Goal: Information Seeking & Learning: Learn about a topic

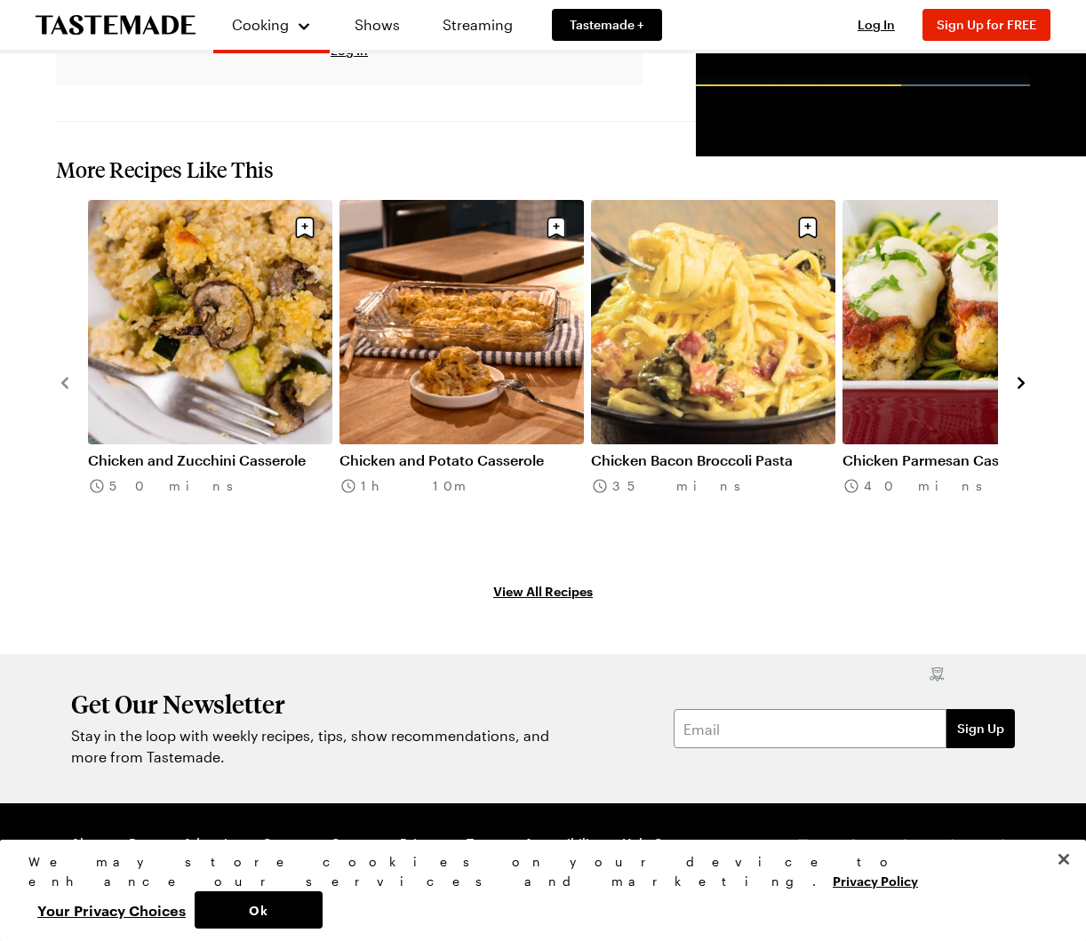
scroll to position [1776, 0]
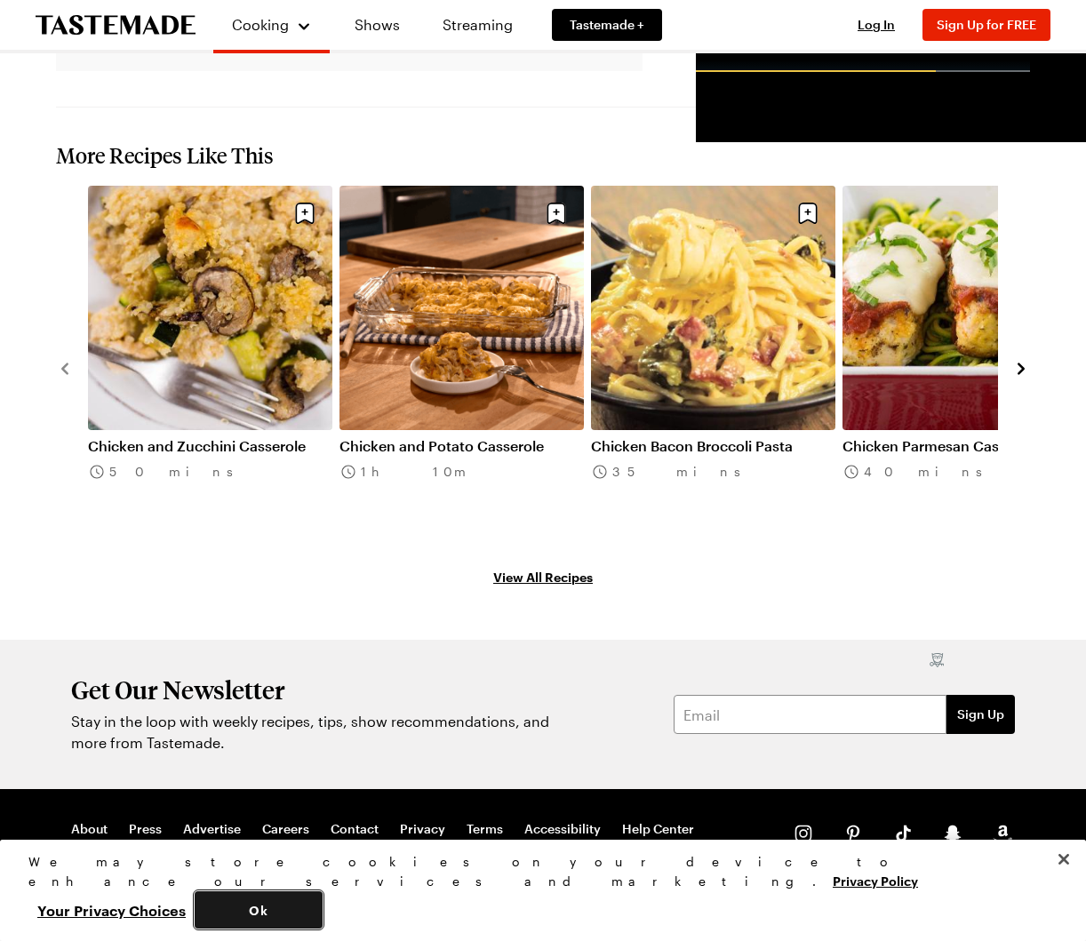
click at [322, 897] on button "Ok" at bounding box center [259, 909] width 128 height 37
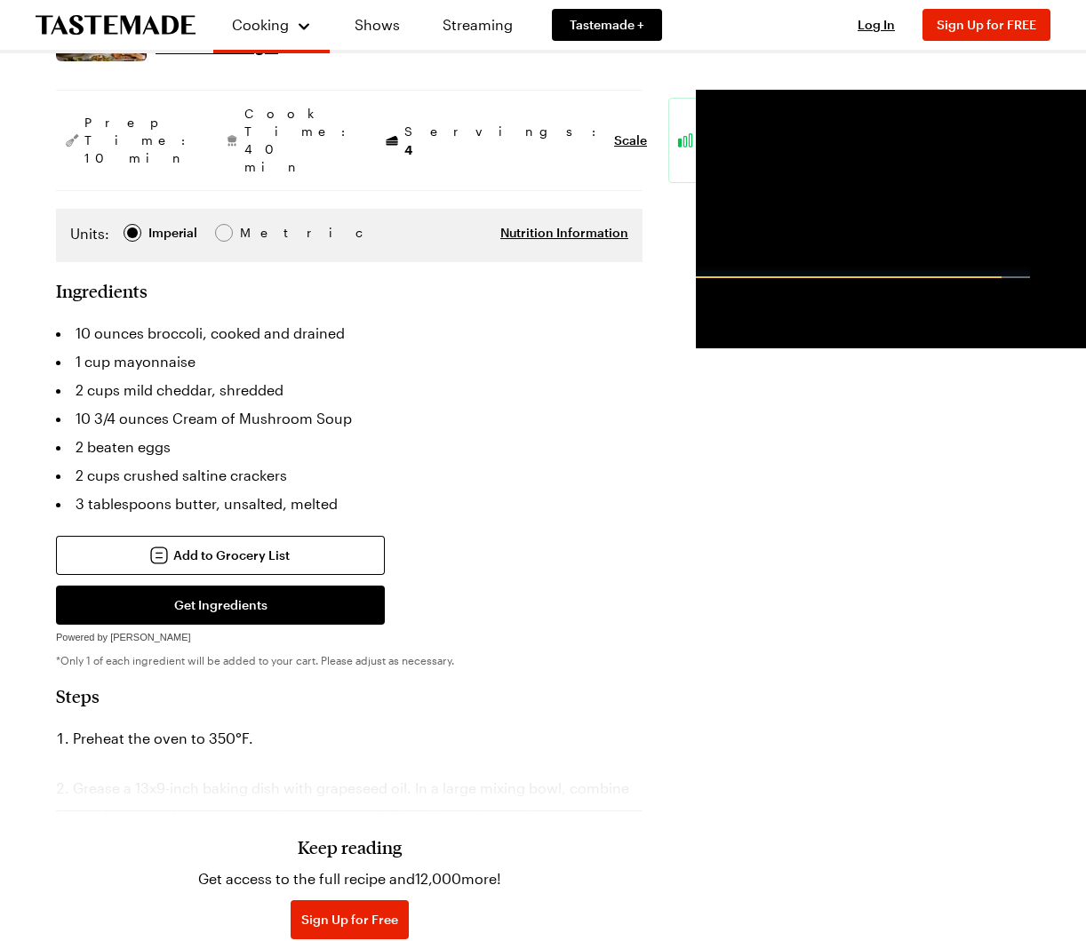
scroll to position [312, 0]
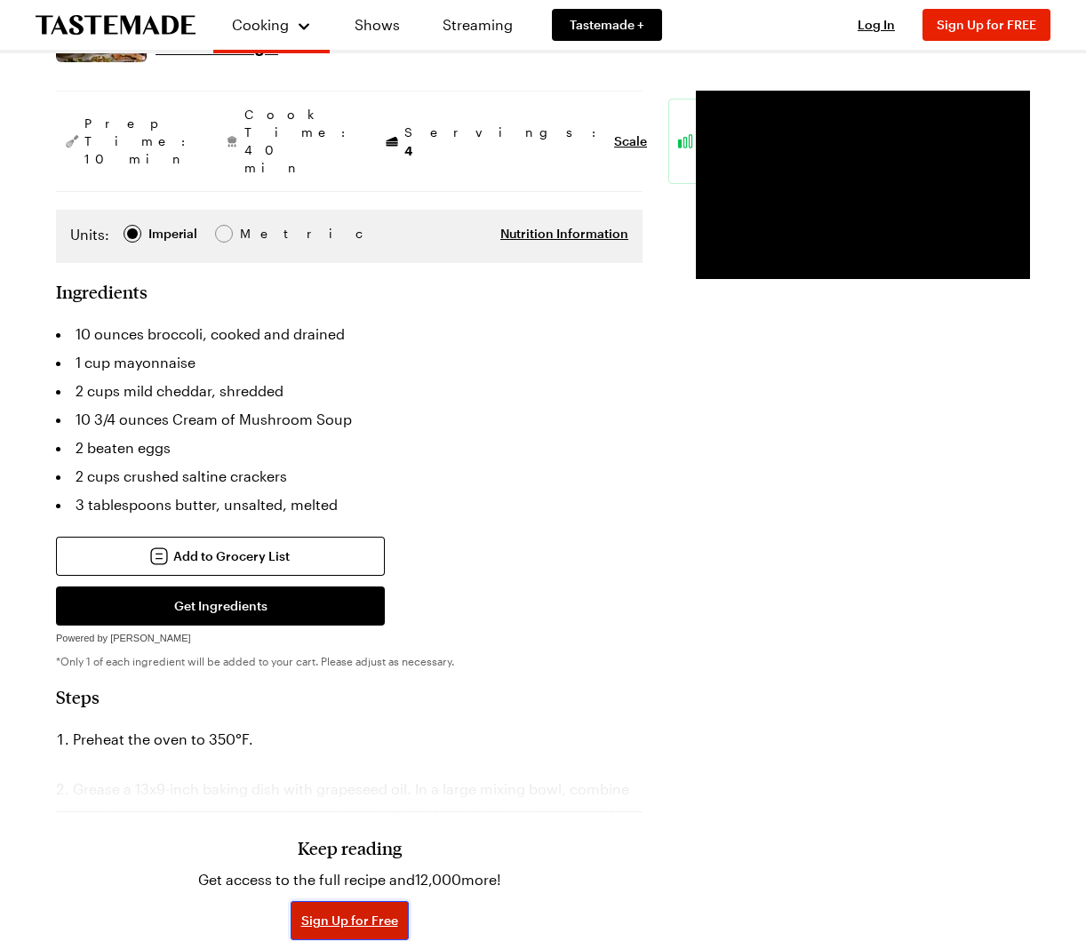
click at [303, 911] on span "Sign Up for Free" at bounding box center [349, 920] width 97 height 18
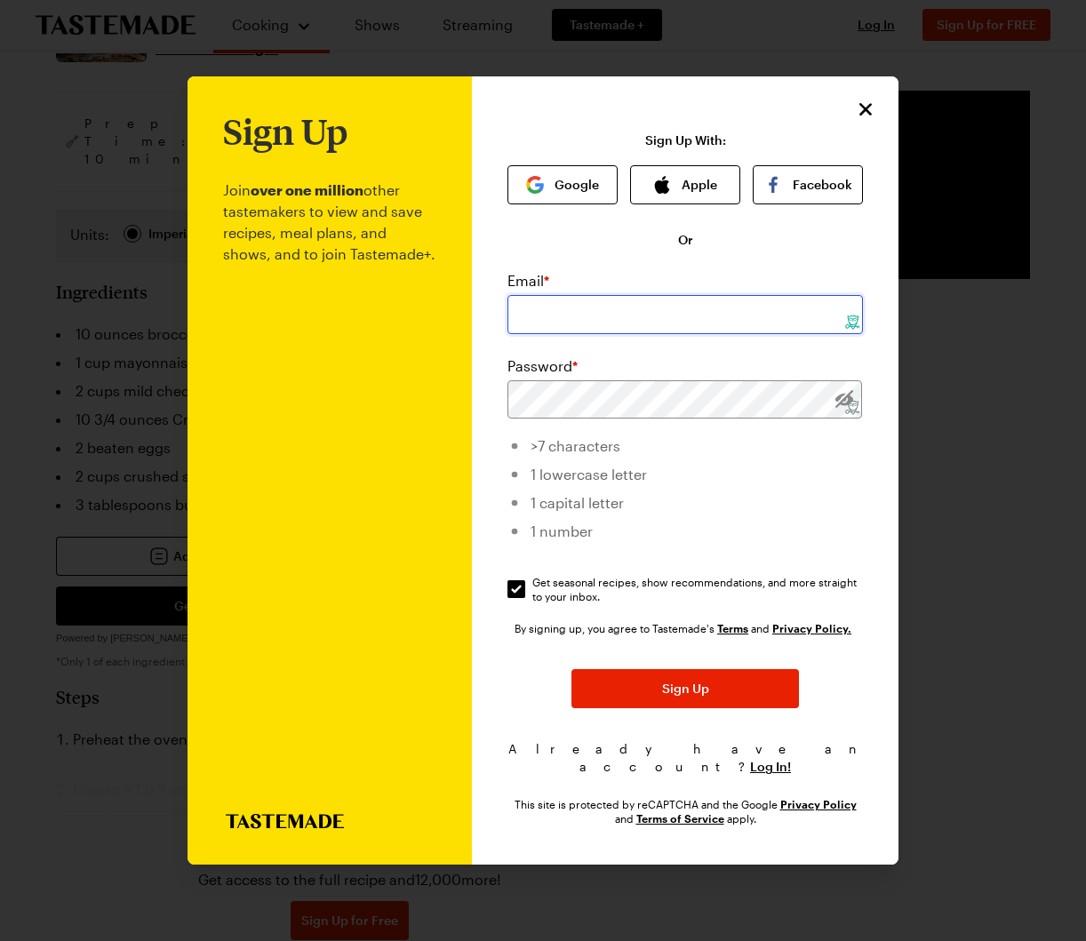
click at [585, 326] on input "email" at bounding box center [684, 314] width 355 height 39
type input "[EMAIL_ADDRESS][DOMAIN_NAME]"
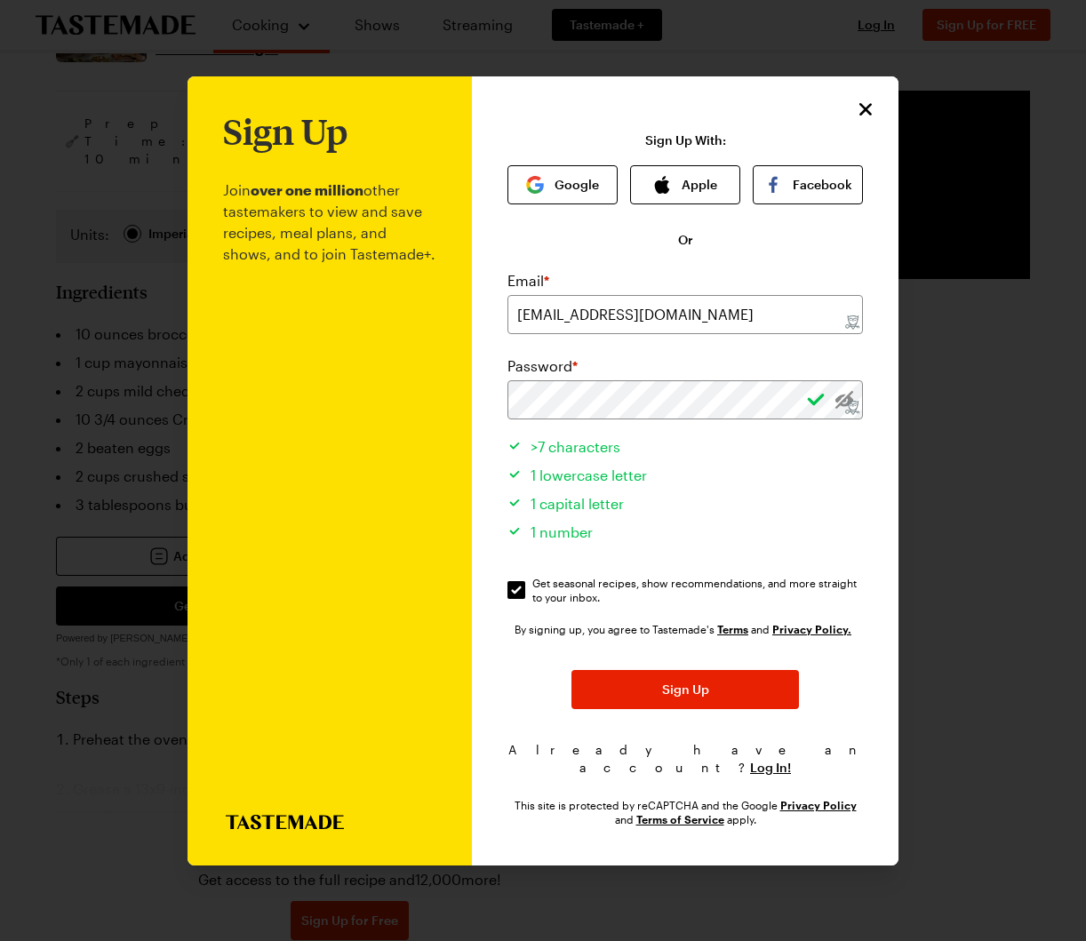
click at [839, 458] on li ">7 characters" at bounding box center [684, 444] width 355 height 28
click at [702, 708] on button "Sign Up" at bounding box center [684, 689] width 227 height 39
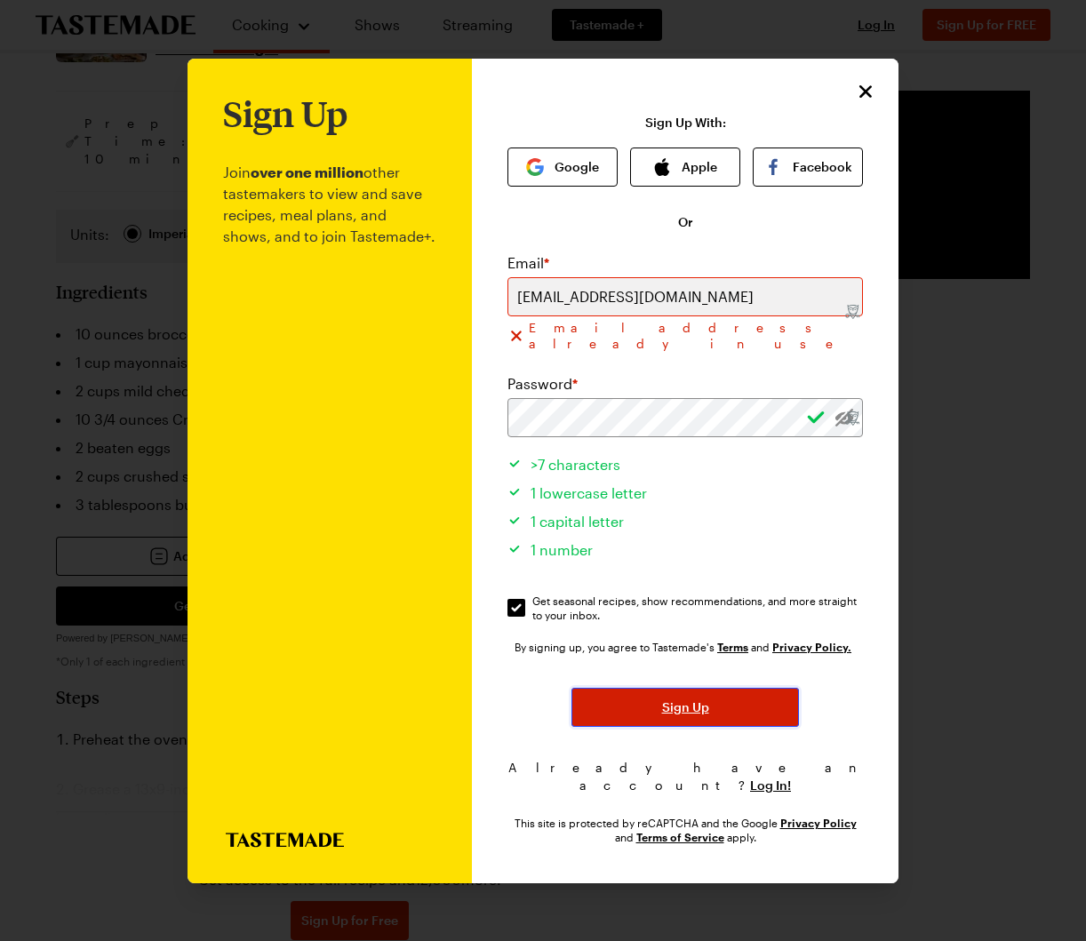
click at [672, 701] on span "Sign Up" at bounding box center [685, 707] width 47 height 18
click at [867, 101] on icon "Close" at bounding box center [865, 90] width 21 height 21
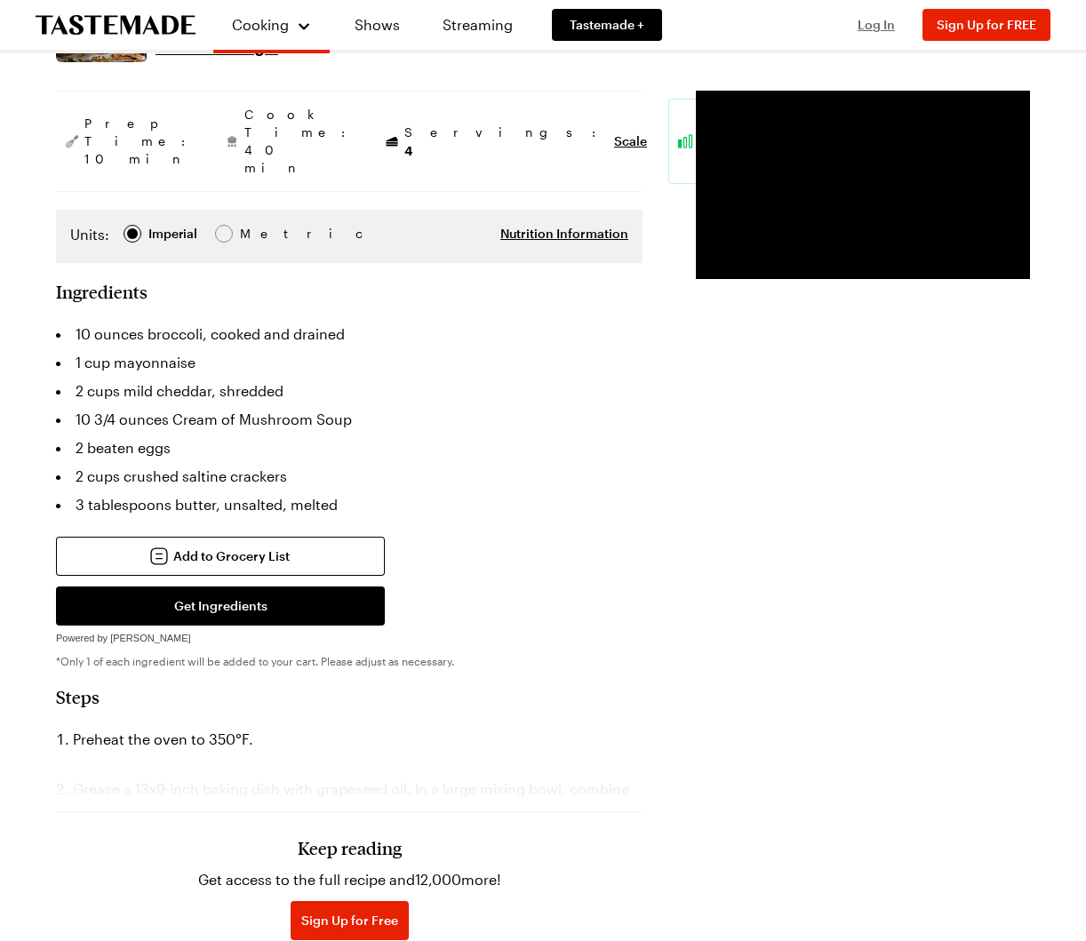
click at [879, 27] on span "Log In" at bounding box center [875, 24] width 37 height 15
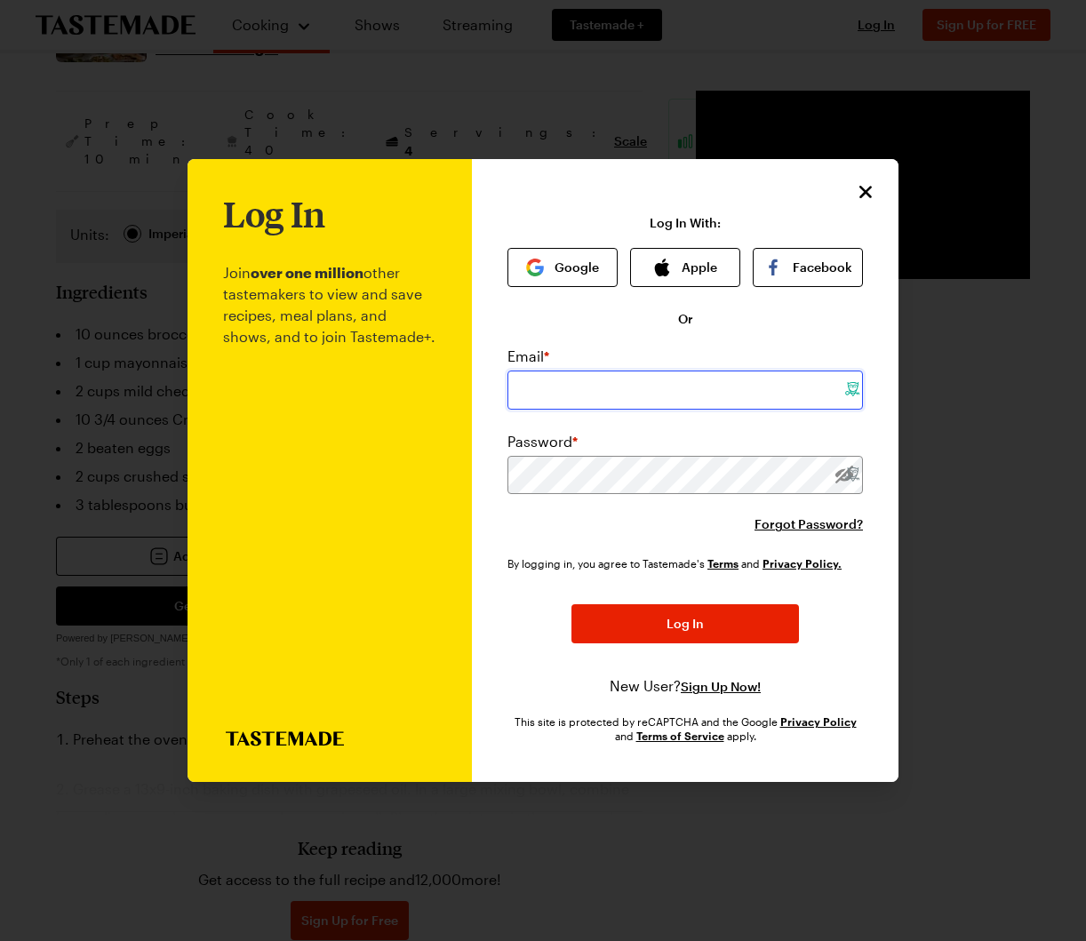
click at [692, 384] on input "email" at bounding box center [684, 389] width 355 height 39
type input "[EMAIL_ADDRESS][DOMAIN_NAME]"
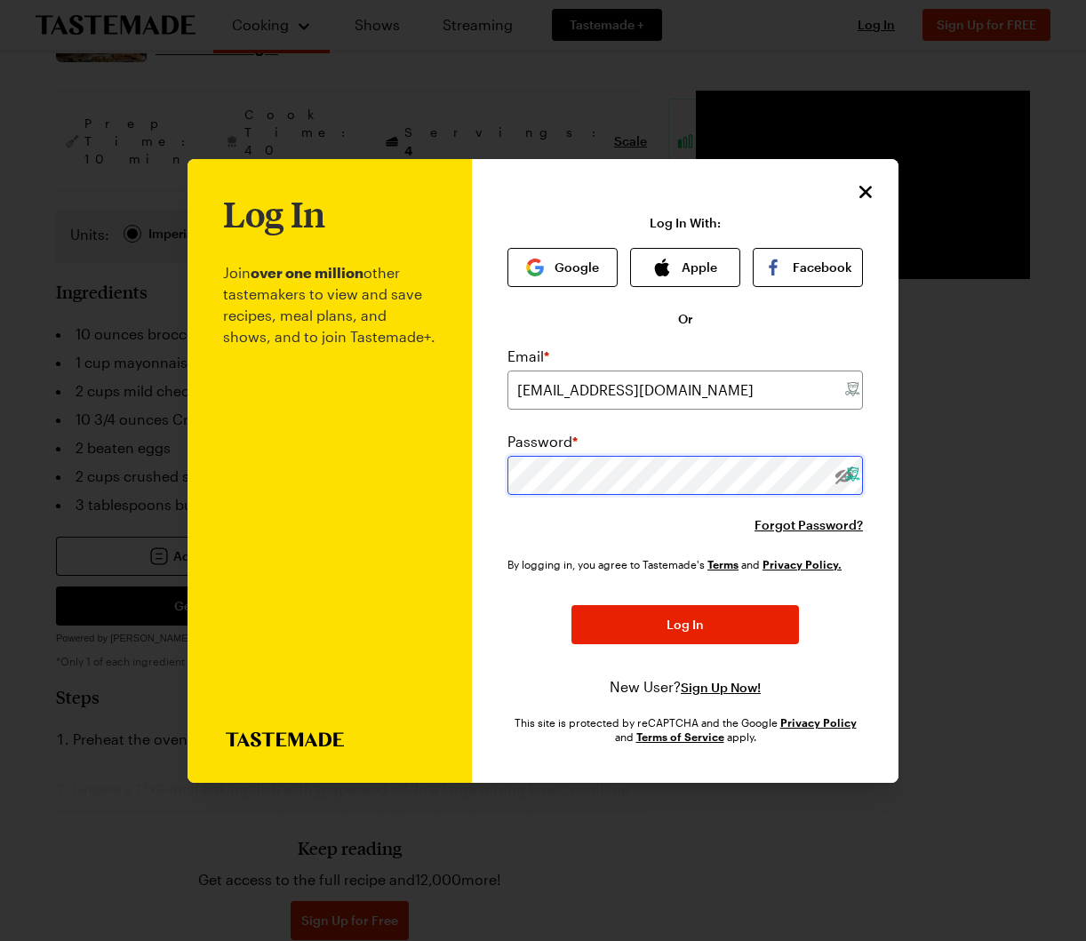
click at [845, 473] on x-icon-7pfr4 at bounding box center [852, 474] width 14 height 14
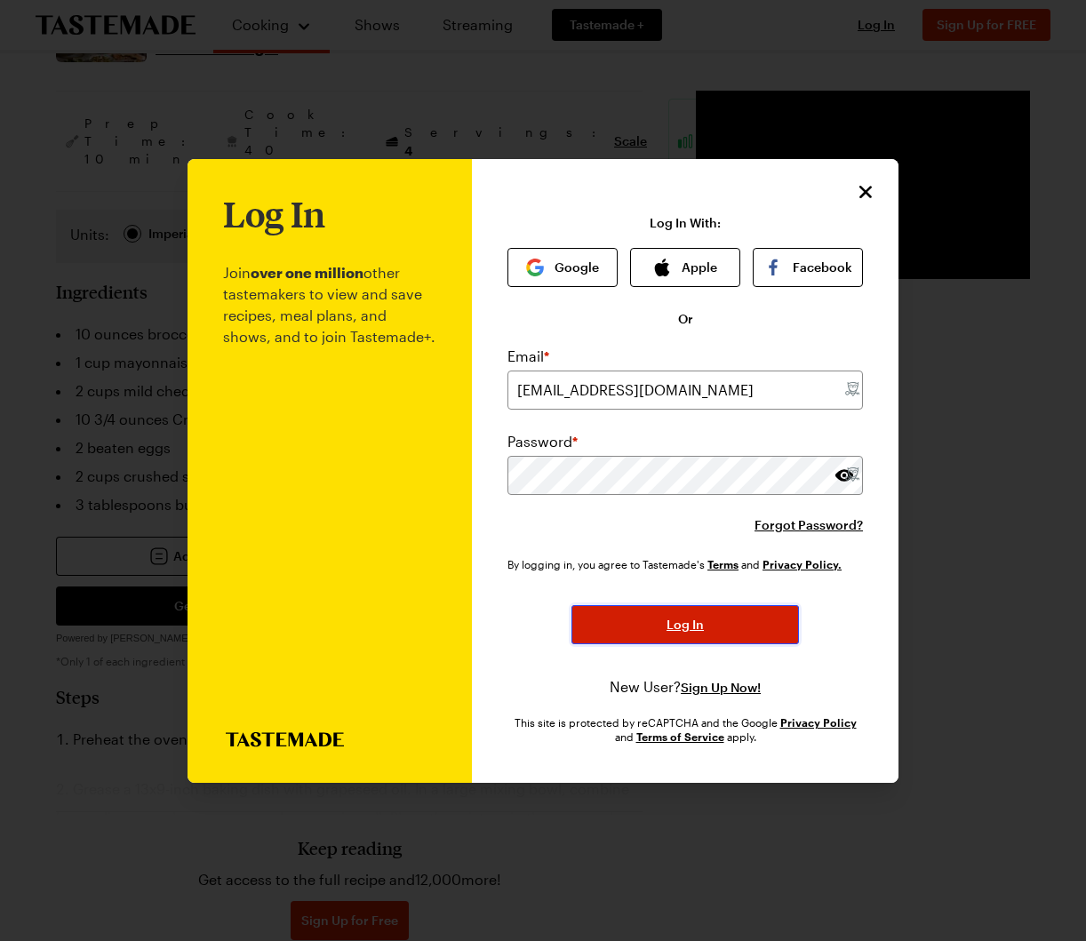
click at [740, 608] on button "Log In" at bounding box center [684, 624] width 227 height 39
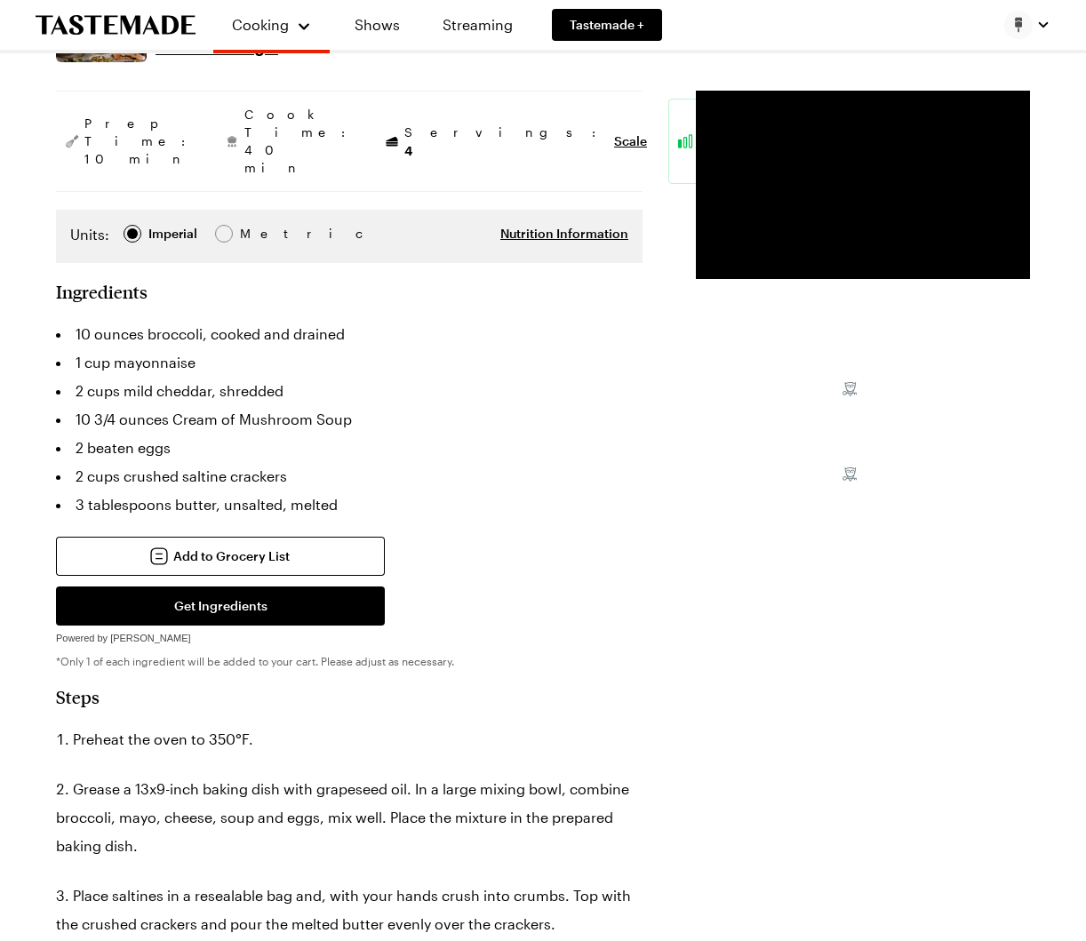
type textarea "x"
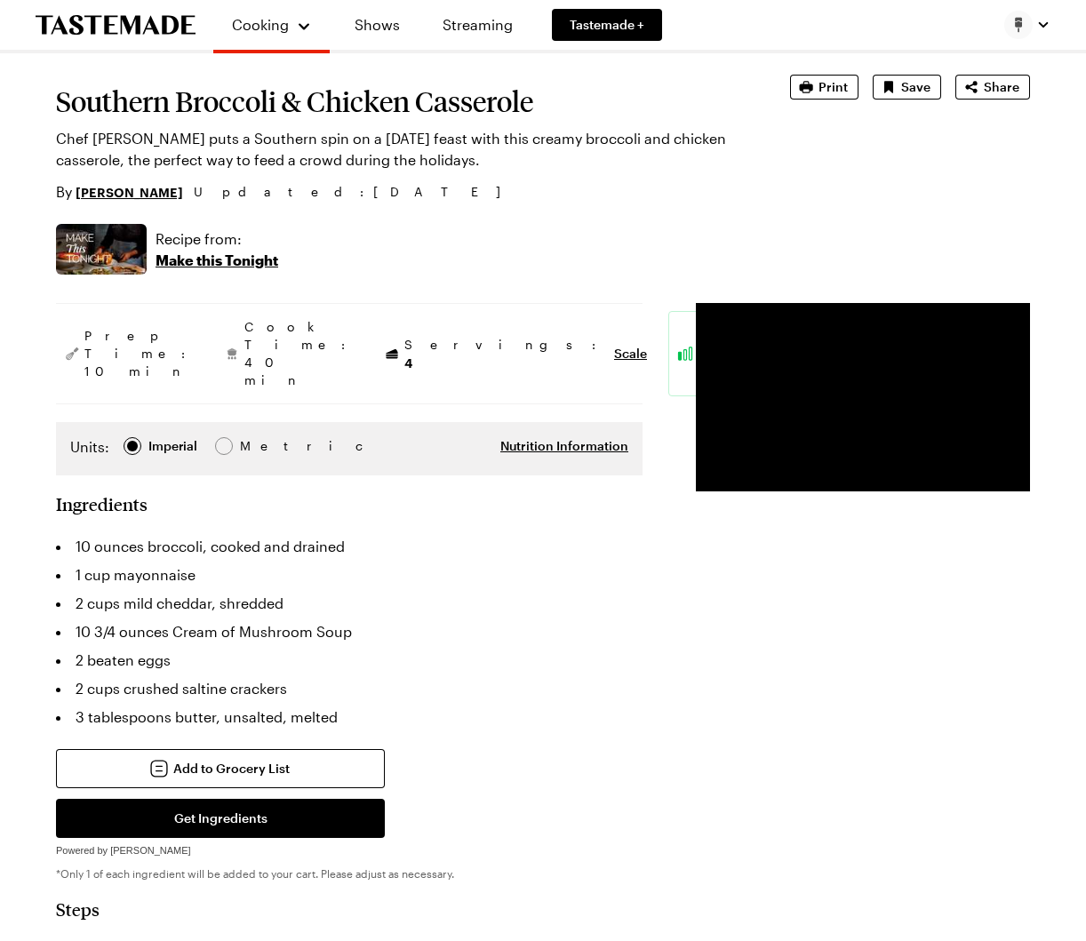
scroll to position [67, 0]
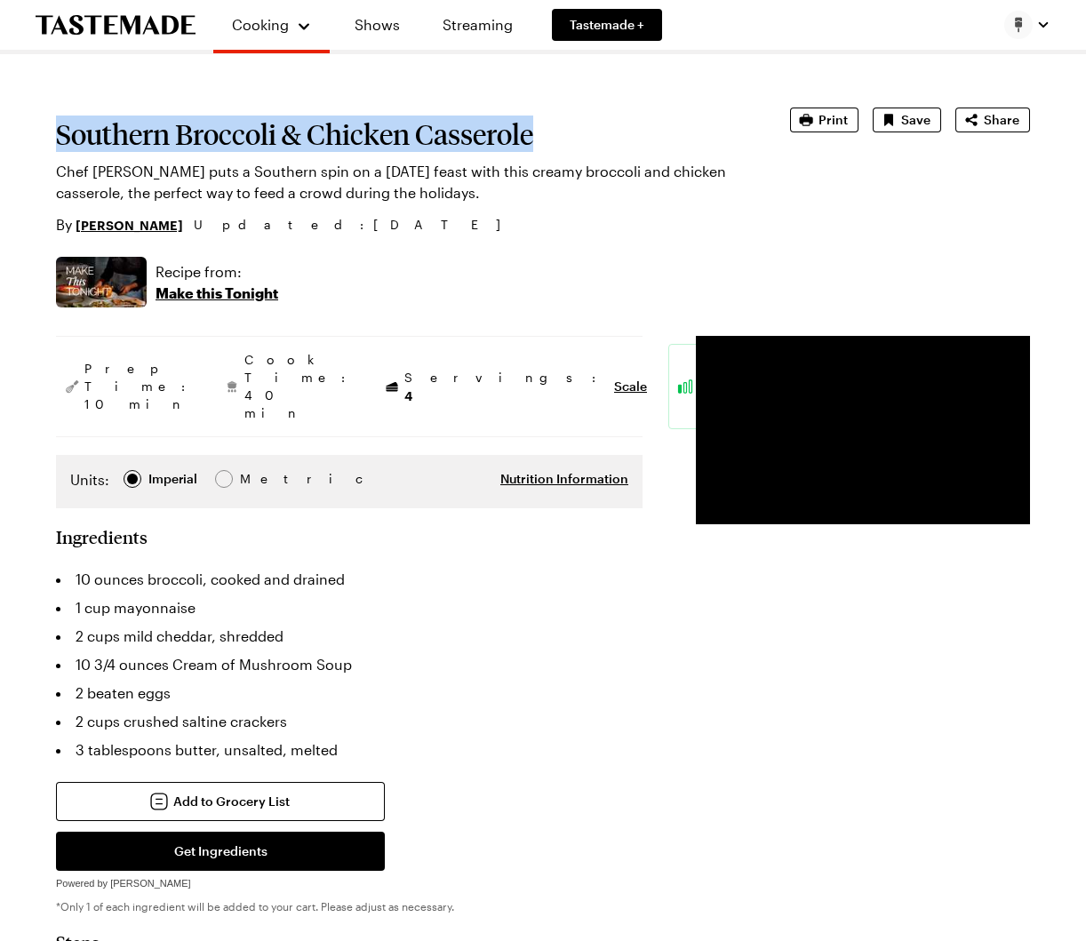
drag, startPoint x: 58, startPoint y: 130, endPoint x: 550, endPoint y: 138, distance: 492.2
click at [550, 138] on h1 "Southern Broccoli & Chicken Casserole" at bounding box center [398, 134] width 684 height 32
copy h1 "Southern Broccoli & Chicken Casserole"
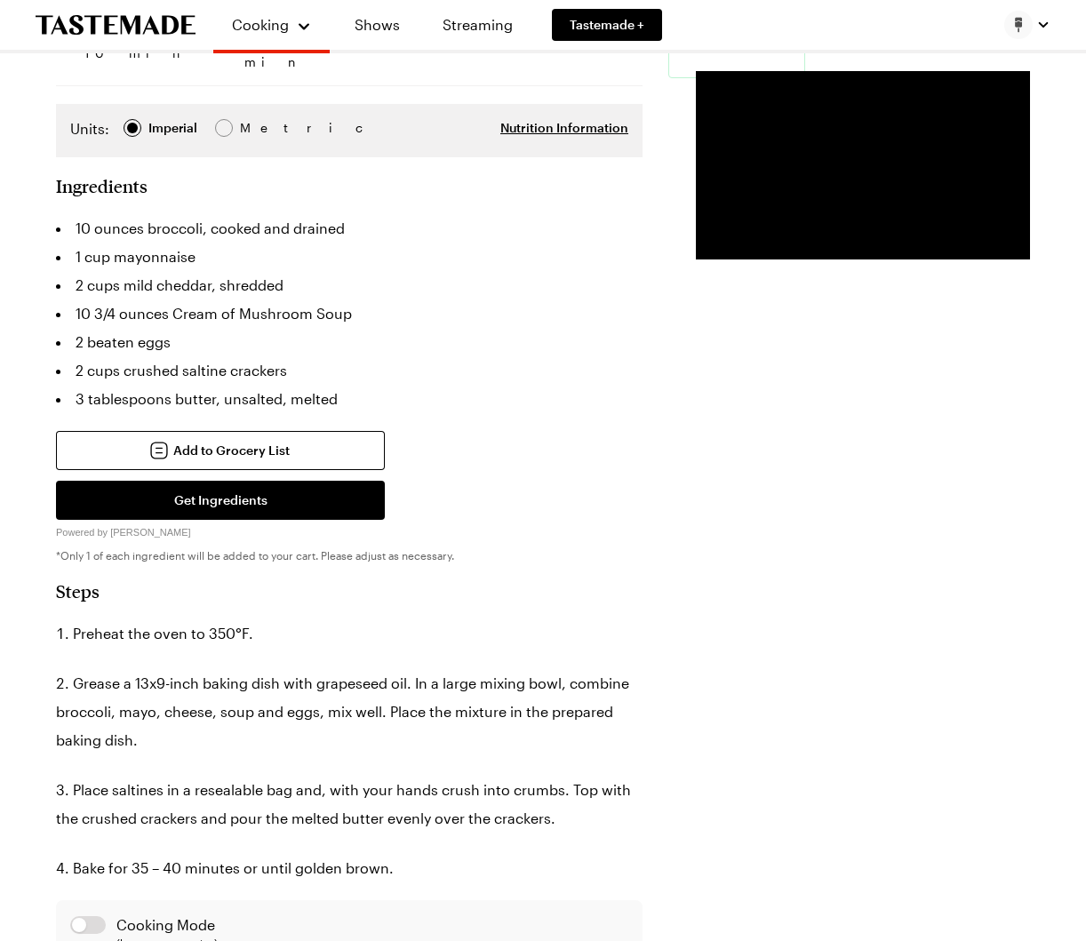
scroll to position [423, 0]
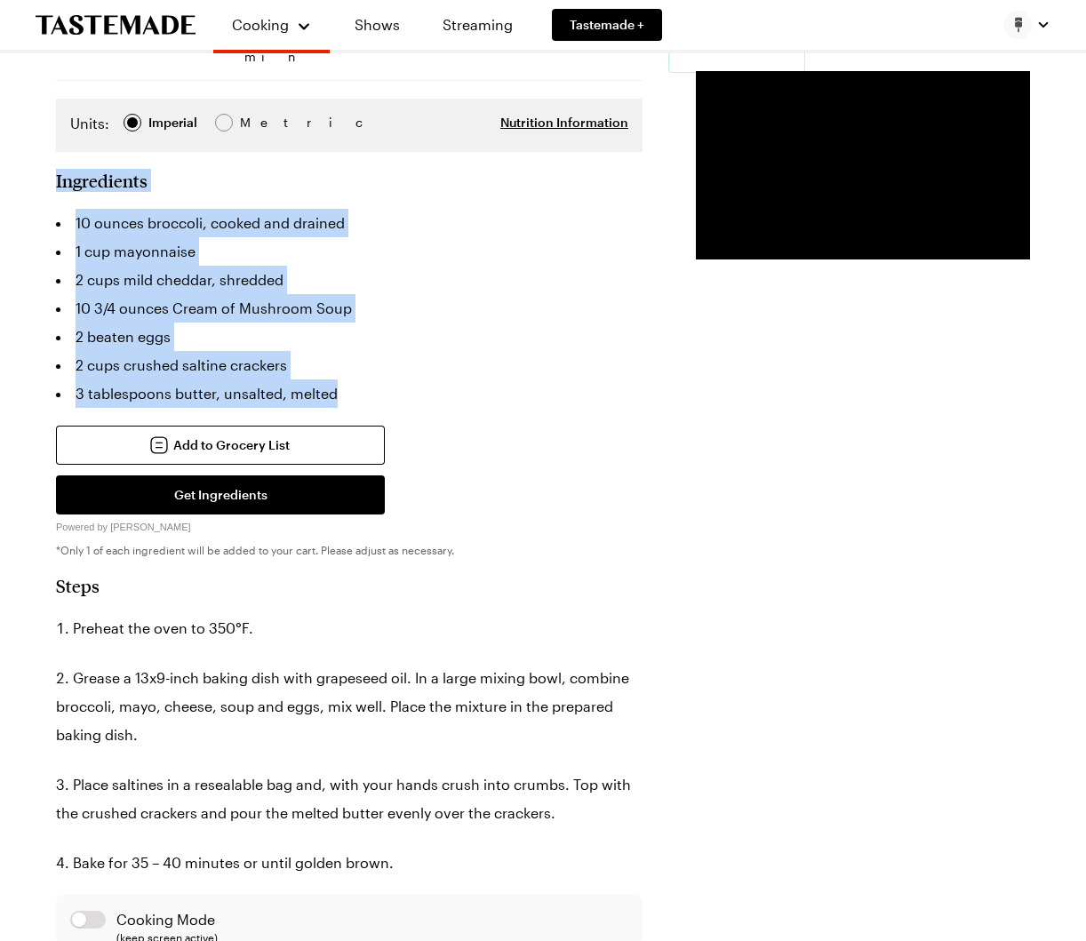
drag, startPoint x: 58, startPoint y: 148, endPoint x: 396, endPoint y: 359, distance: 398.6
click at [382, 368] on section "Ingredients 10 ounces broccoli, cooked and drained 1 cup mayonnaise 2 cups mild…" at bounding box center [349, 363] width 586 height 387
copy section "Ingredients 10 ounces broccoli, cooked and drained 1 cup mayonnaise 2 cups mild…"
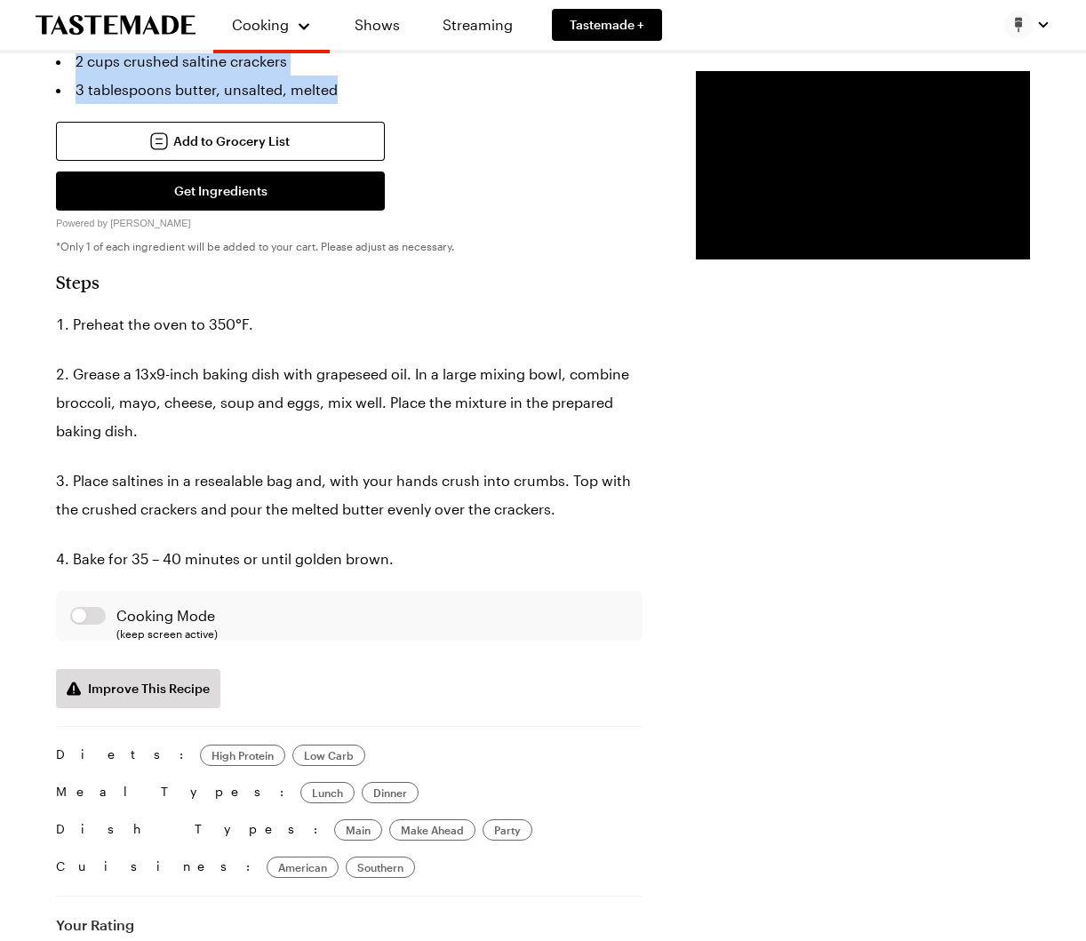
scroll to position [759, 0]
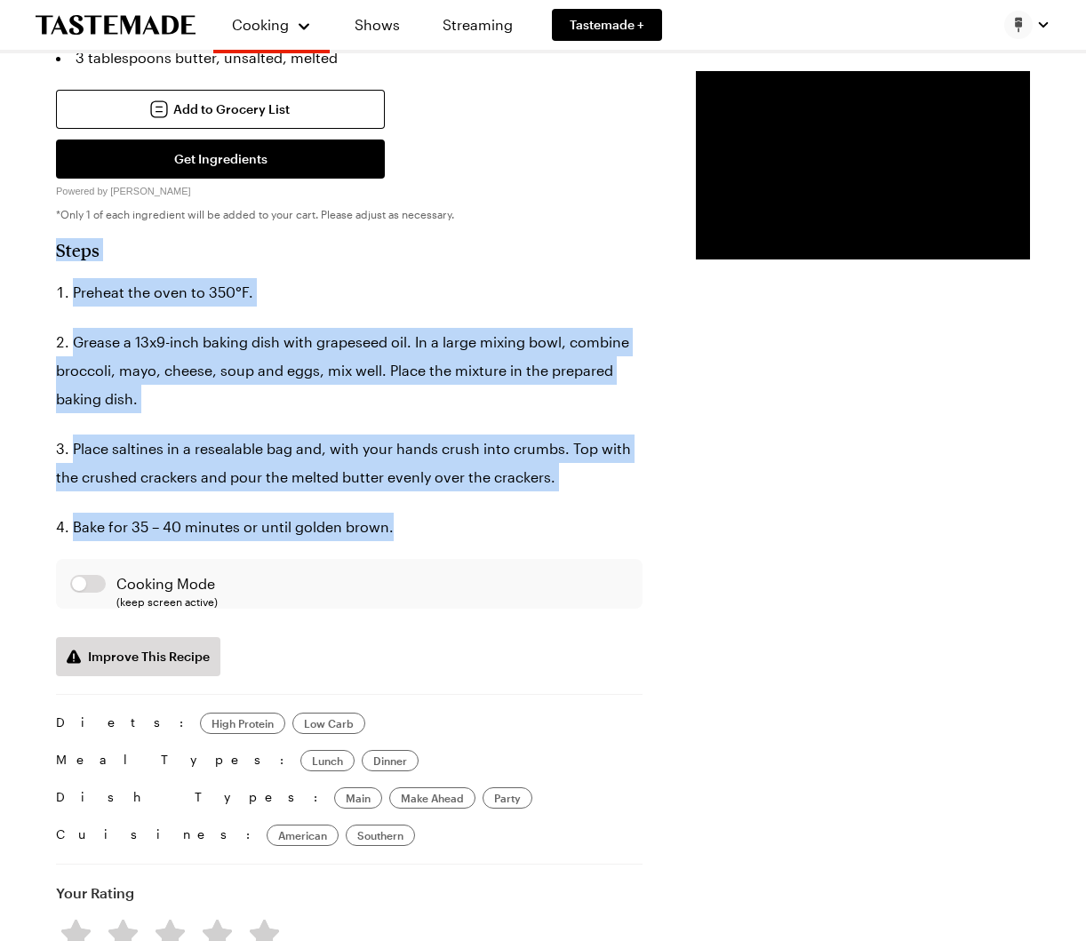
drag, startPoint x: 57, startPoint y: 218, endPoint x: 419, endPoint y: 519, distance: 471.2
click at [419, 519] on section "Steps Preheat the oven to 350°F. Grease a 13x9-inch baking dish with grapeseed …" at bounding box center [349, 457] width 586 height 437
copy section "Steps Preheat the oven to 350°F. Grease a 13x9-inch baking dish with grapeseed …"
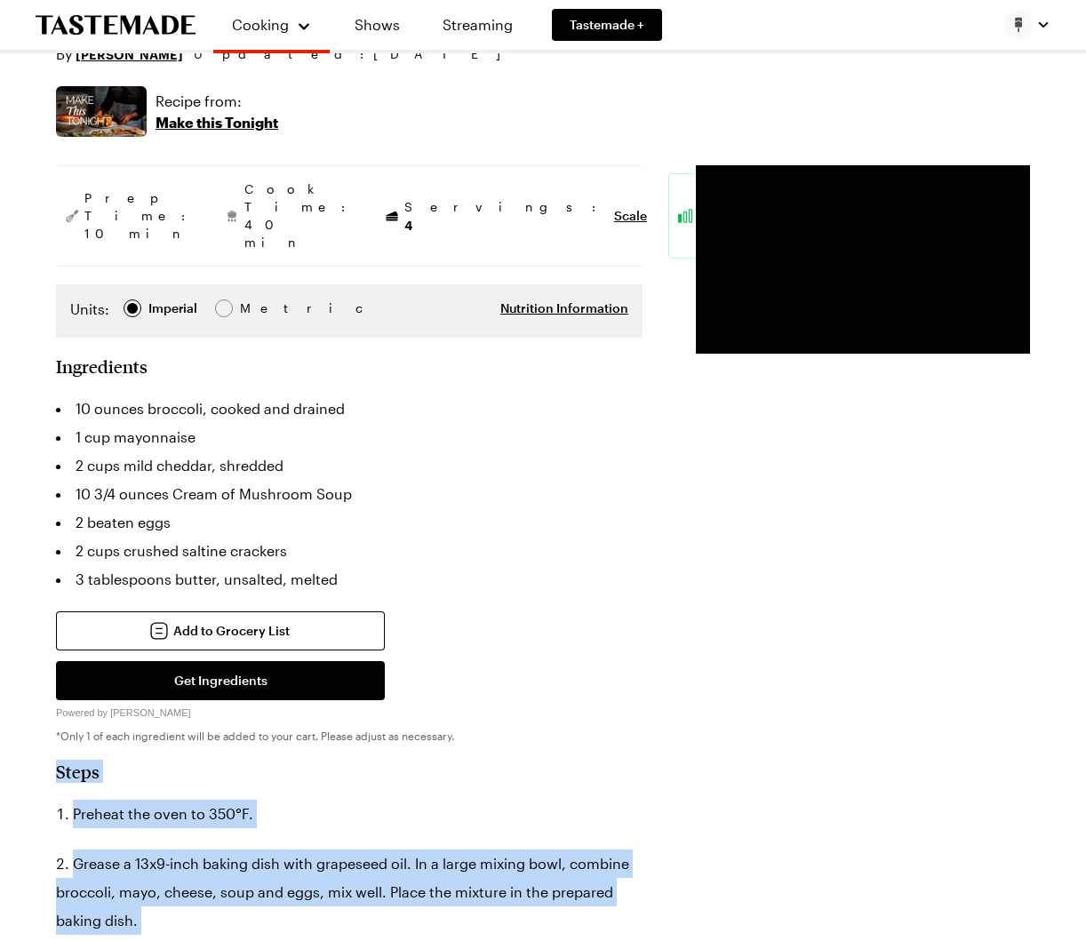
scroll to position [0, 0]
